Goal: Task Accomplishment & Management: Complete application form

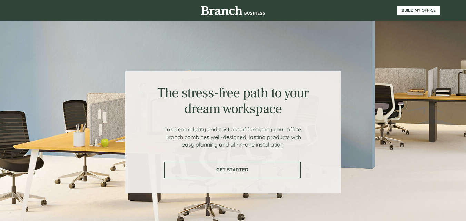
drag, startPoint x: 231, startPoint y: 173, endPoint x: 85, endPoint y: 63, distance: 182.1
click at [231, 173] on link "GET STARTED" at bounding box center [232, 170] width 137 height 17
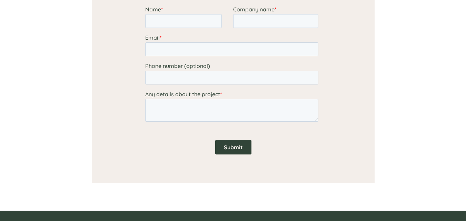
scroll to position [570, 0]
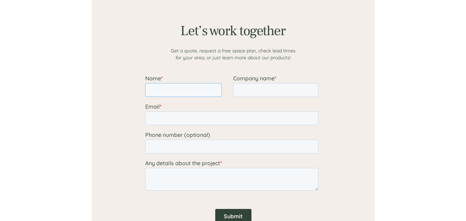
click at [164, 92] on input "Name *" at bounding box center [183, 90] width 77 height 14
type input "[PERSON_NAME]"
type input "Arhab LLC"
type input "[PERSON_NAME][EMAIL_ADDRESS][DOMAIN_NAME]"
type input "14754771967"
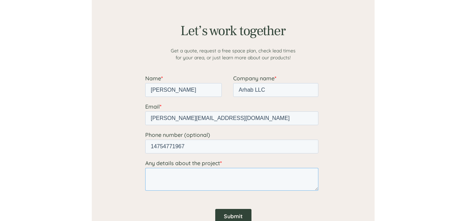
click at [175, 173] on textarea "Any details about the project *" at bounding box center [231, 179] width 173 height 23
paste textarea "RFQ-Furniture"
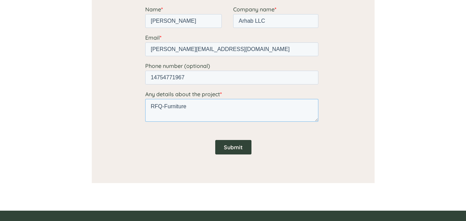
type textarea "RFQ-Furniture"
click at [244, 148] on input "Submit" at bounding box center [233, 147] width 36 height 14
